Goal: Answer question/provide support: Share knowledge or assist other users

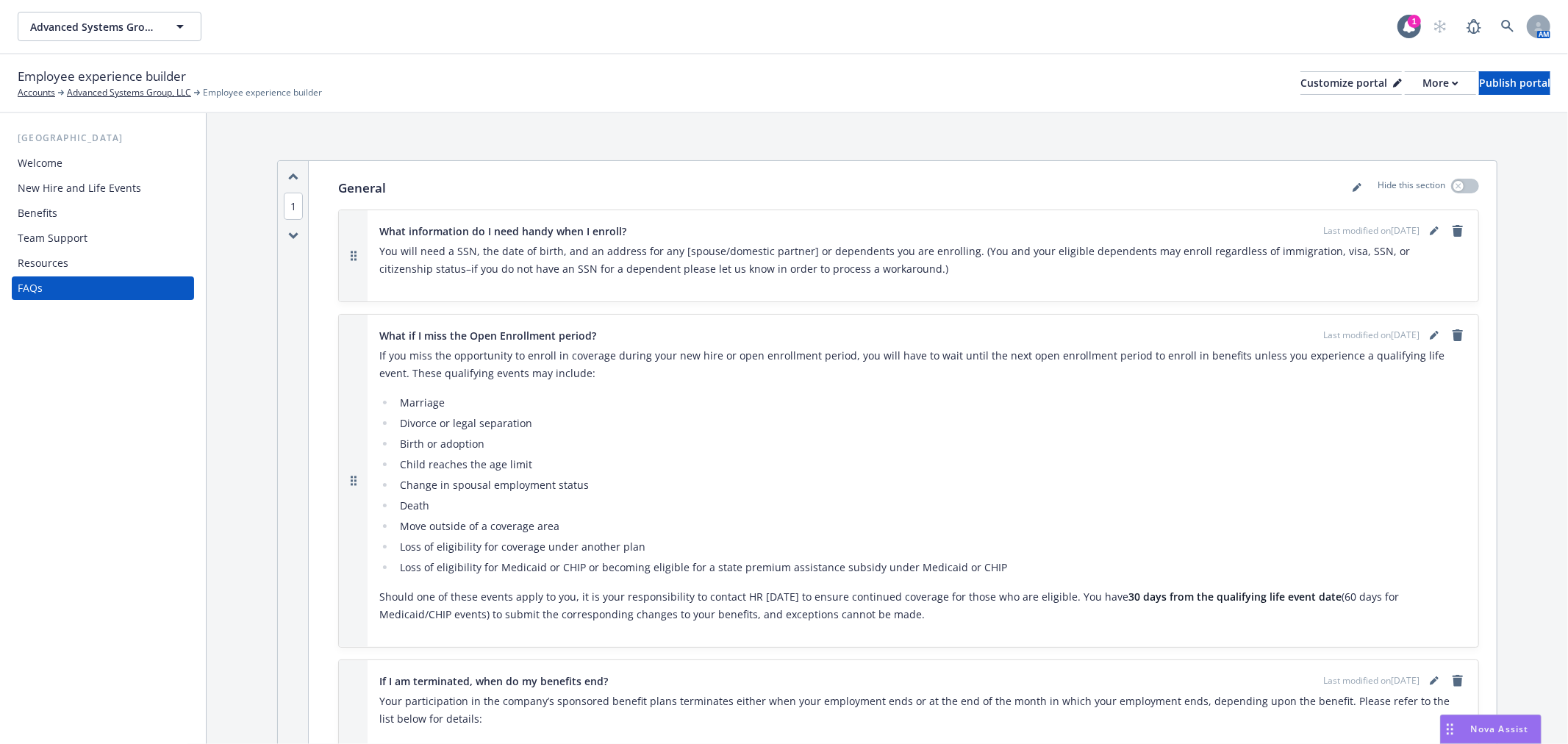
scroll to position [489, 0]
click at [1462, 729] on div "Nova Assist" at bounding box center [1500, 729] width 81 height 13
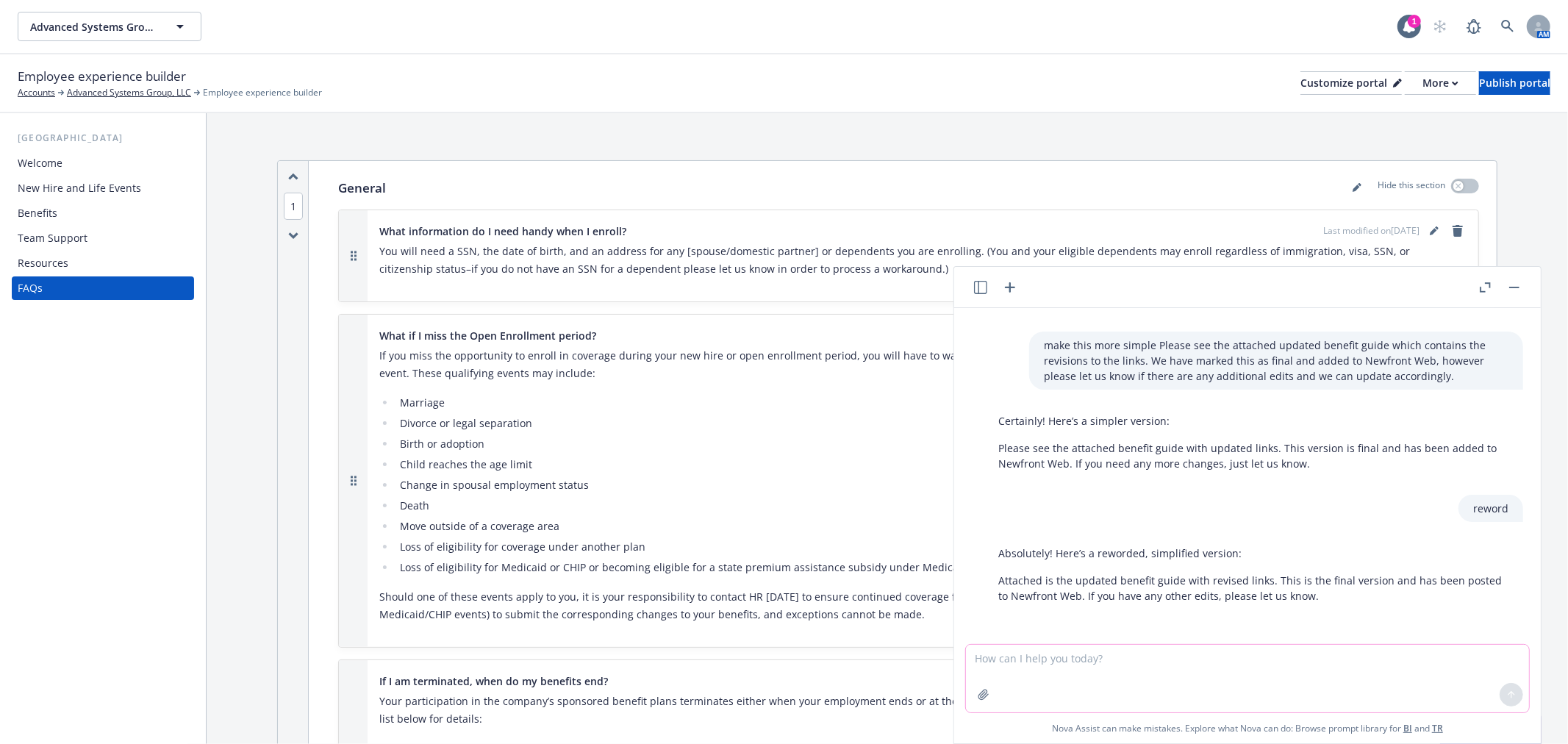
click at [1265, 663] on textarea at bounding box center [1247, 679] width 563 height 68
paste textarea "Hope your week is going well! We just wanted to send a gentle reminder that the…"
type textarea "rephrase Hope your week is going well! We just wanted to send a gentle reminder…"
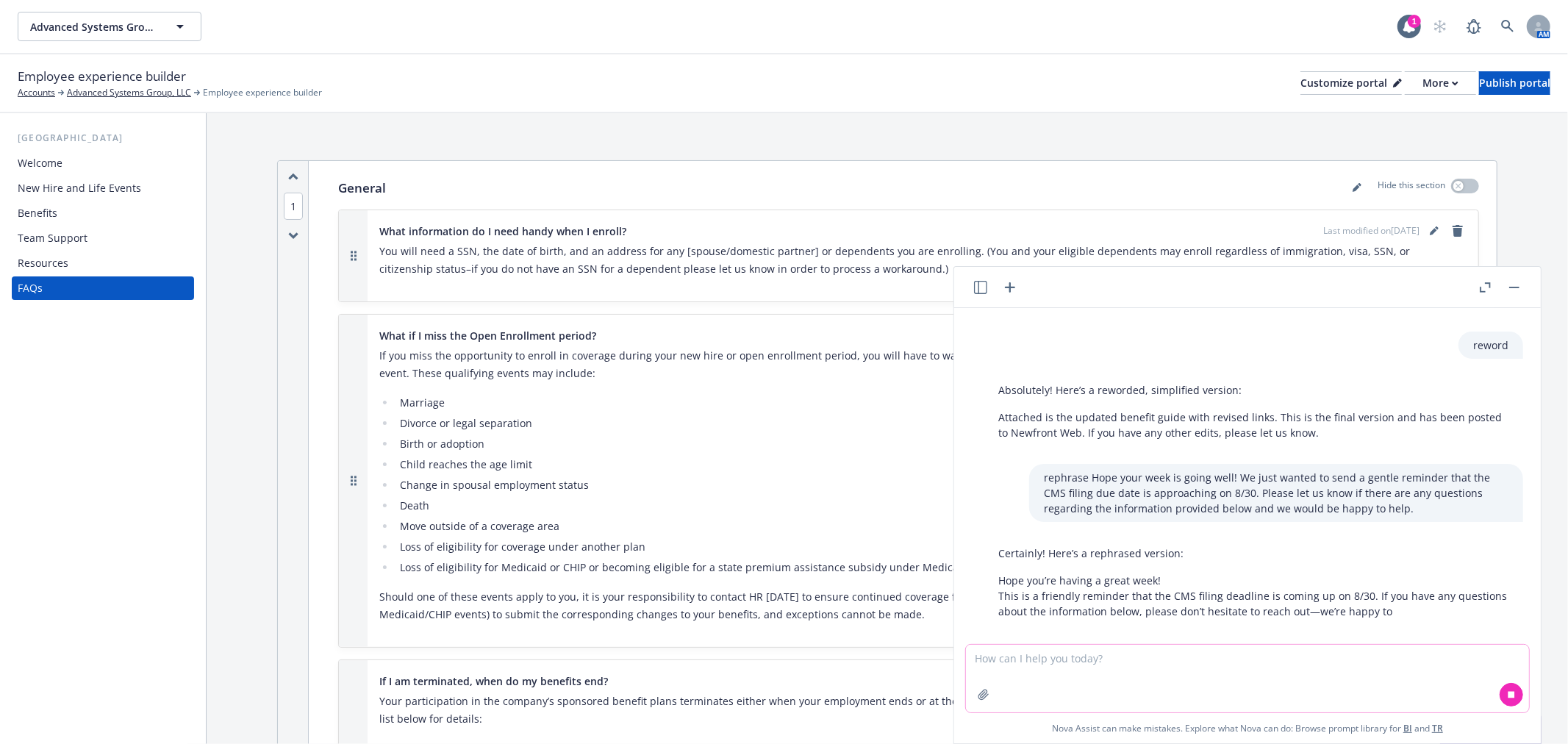
scroll to position [667, 0]
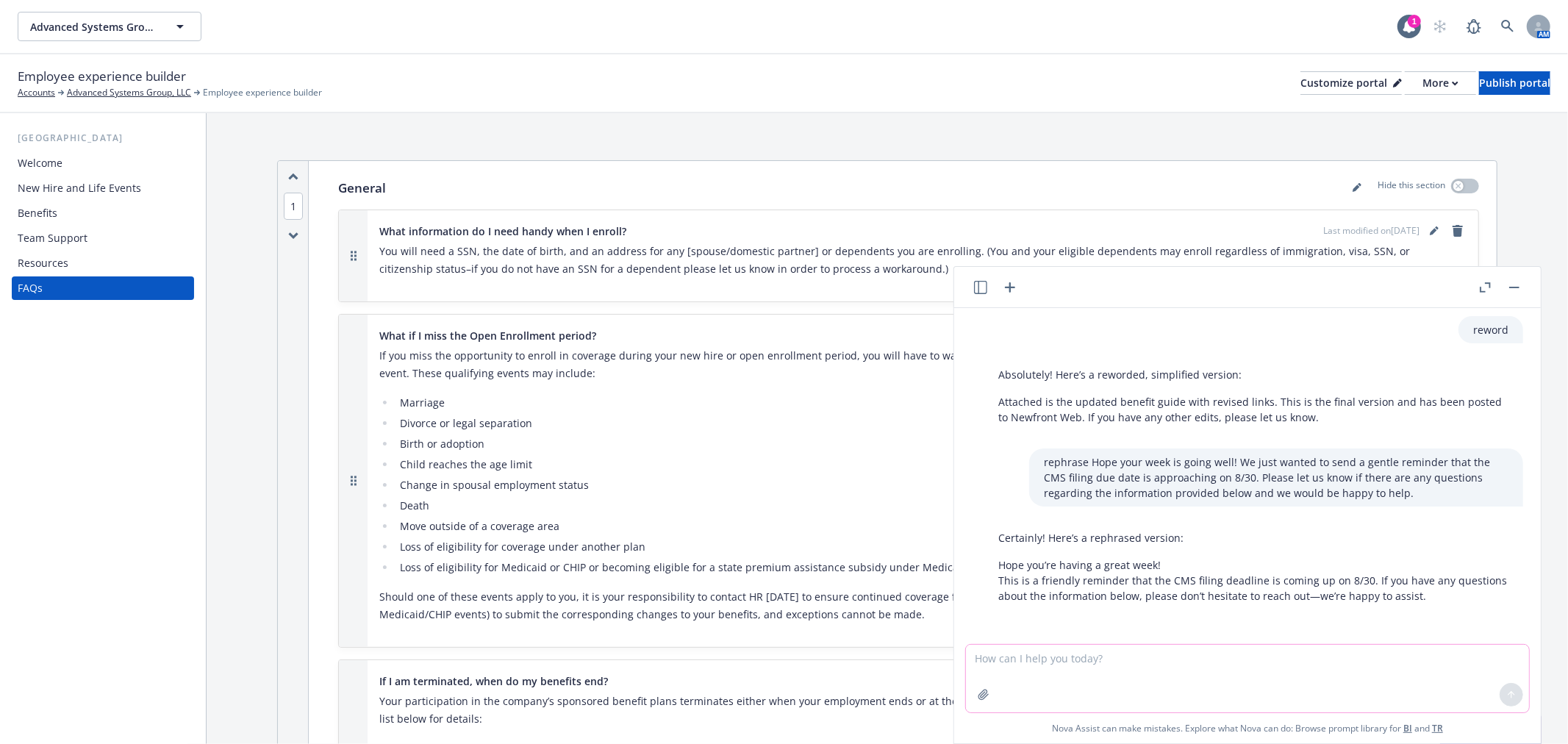
click at [1222, 674] on textarea at bounding box center [1247, 679] width 563 height 68
type textarea "a little more formal please"
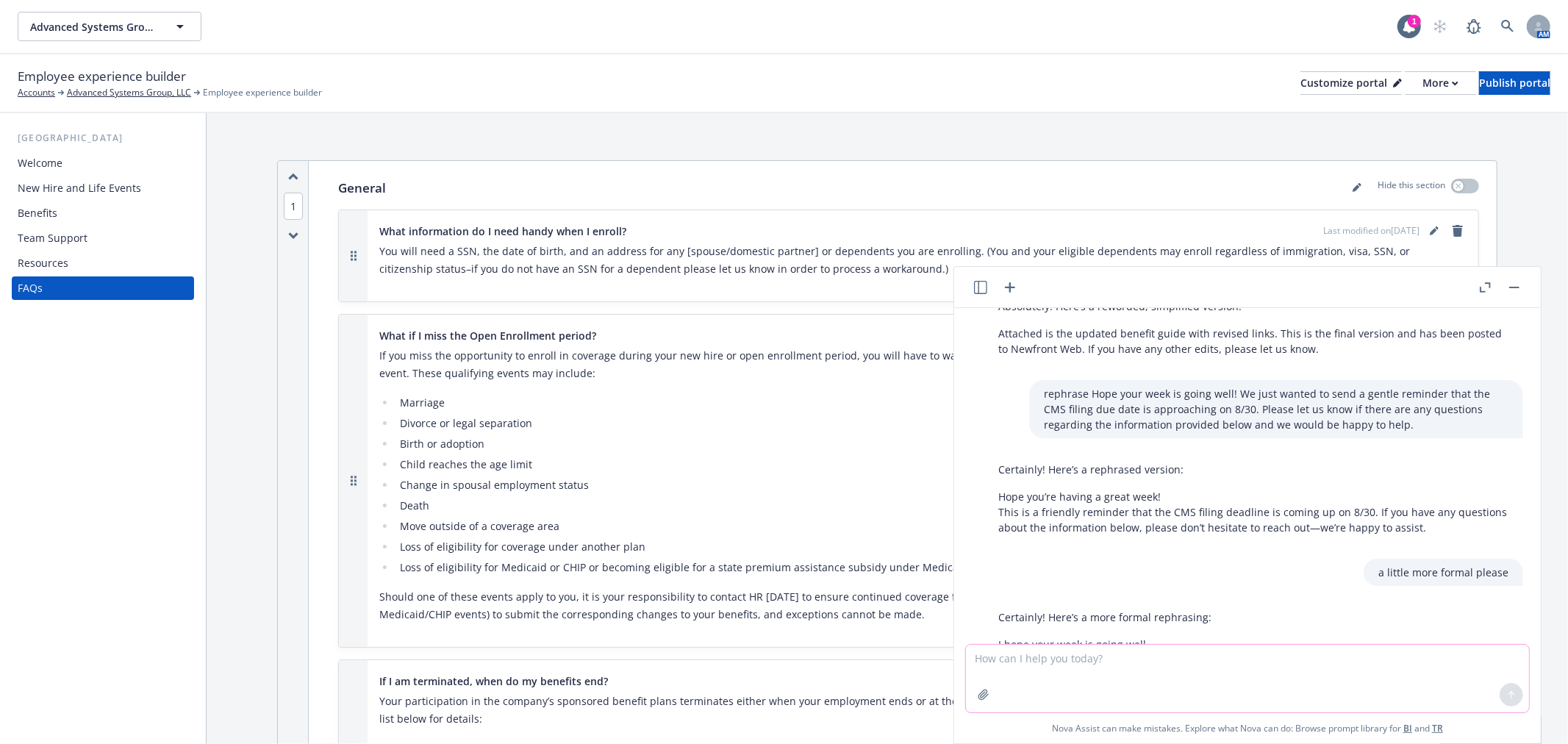
scroll to position [815, 0]
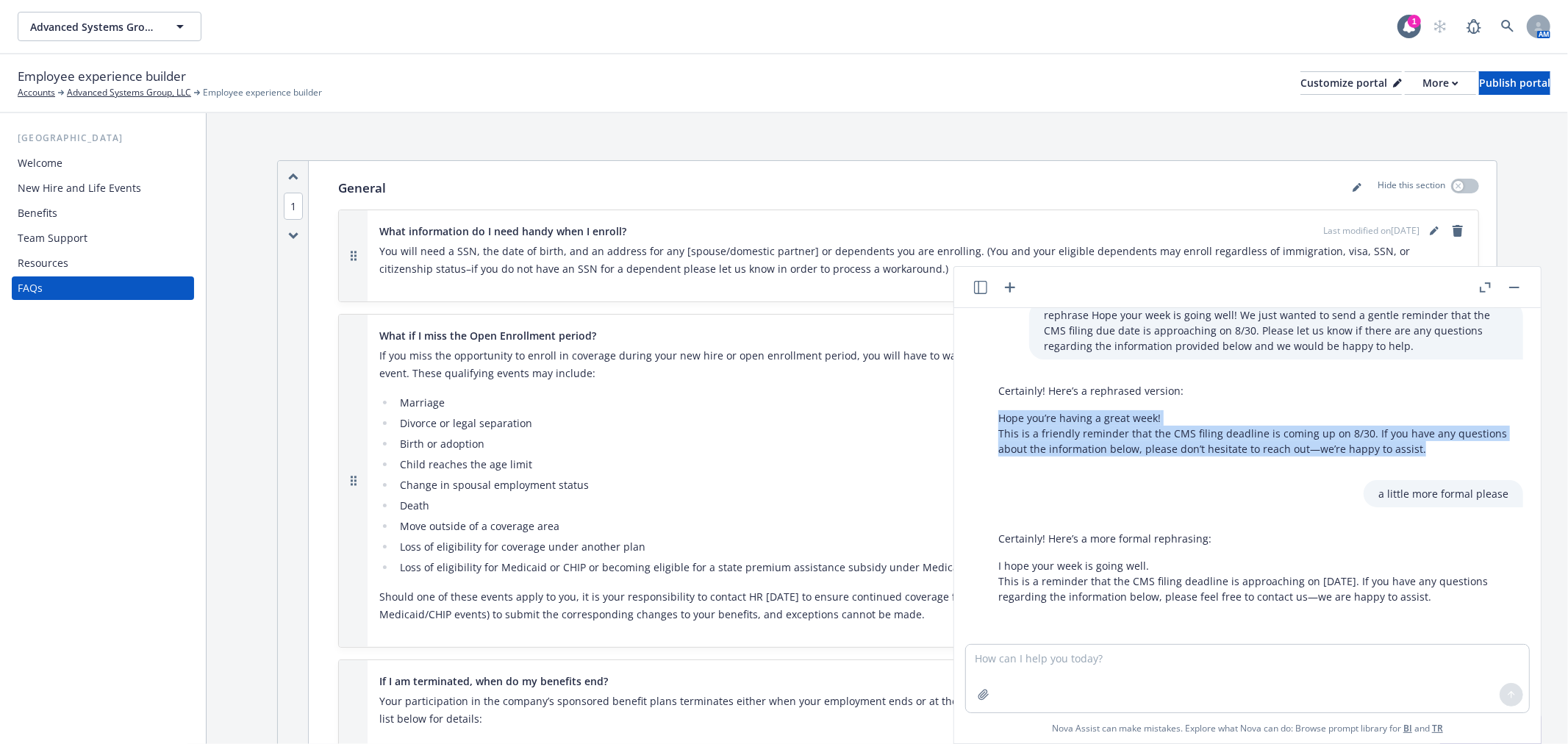
drag, startPoint x: 1436, startPoint y: 456, endPoint x: 981, endPoint y: 422, distance: 456.3
click at [975, 422] on div "Certainly! Here’s a rephrased version: Hope you’re having a great week! This is…" at bounding box center [1253, 420] width 563 height 85
copy p "Hope you’re having a great week! This is a friendly reminder that the CMS filin…"
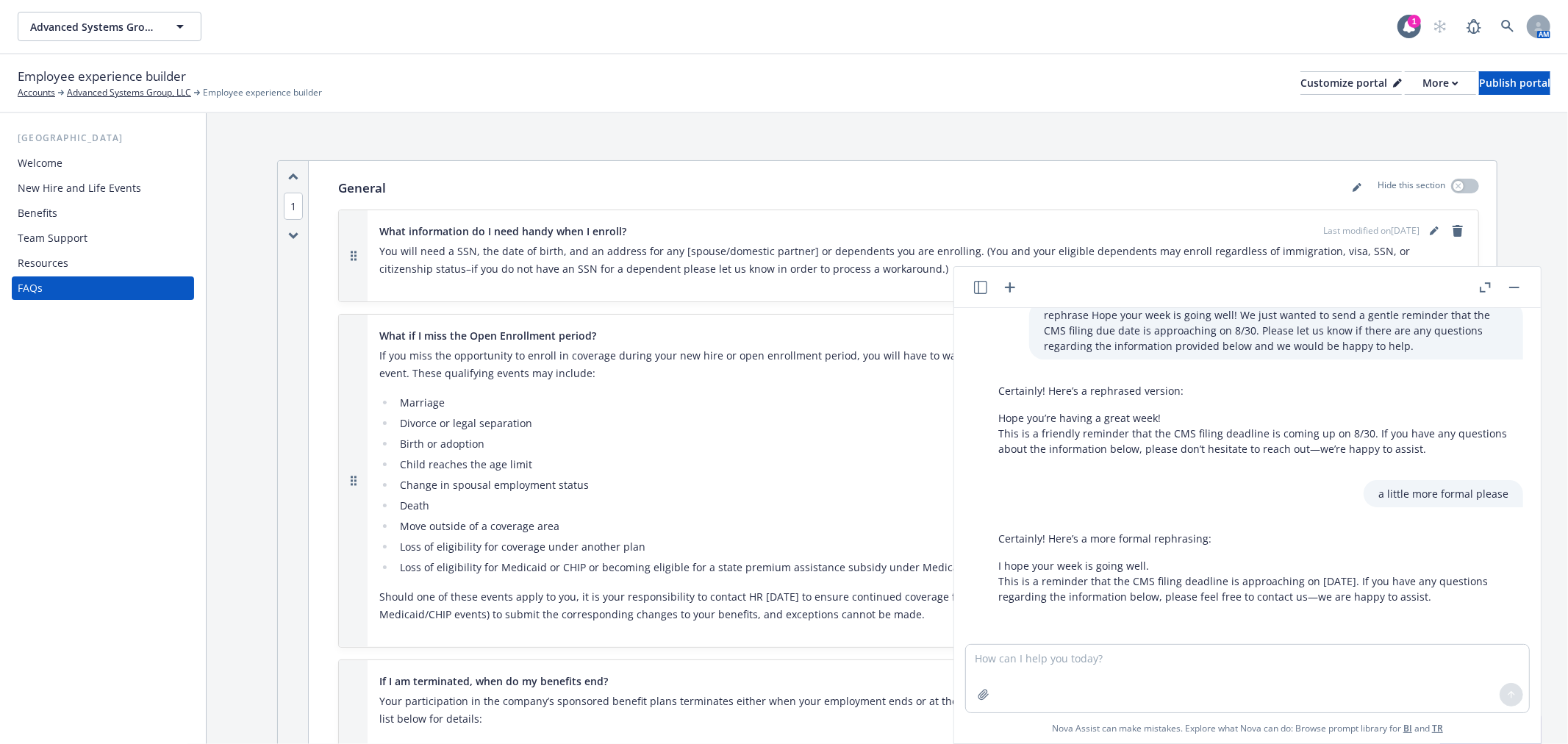
click at [757, 471] on li "Child reaches the age limit" at bounding box center [931, 465] width 1071 height 18
